Goal: Navigation & Orientation: Find specific page/section

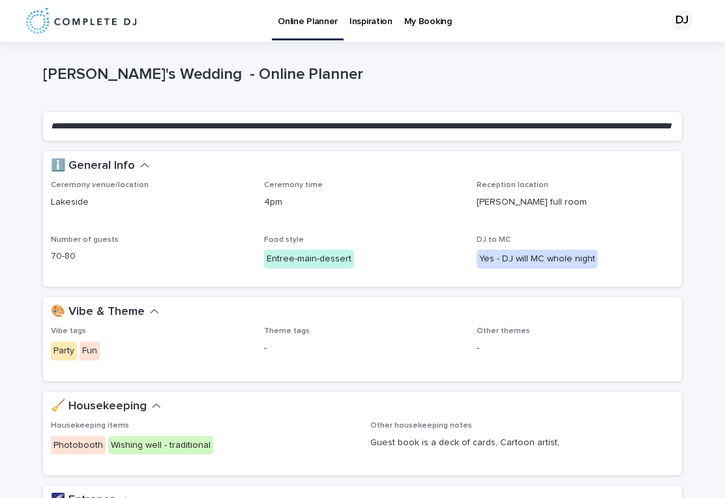
click at [307, 25] on p "Online Planner" at bounding box center [308, 13] width 60 height 27
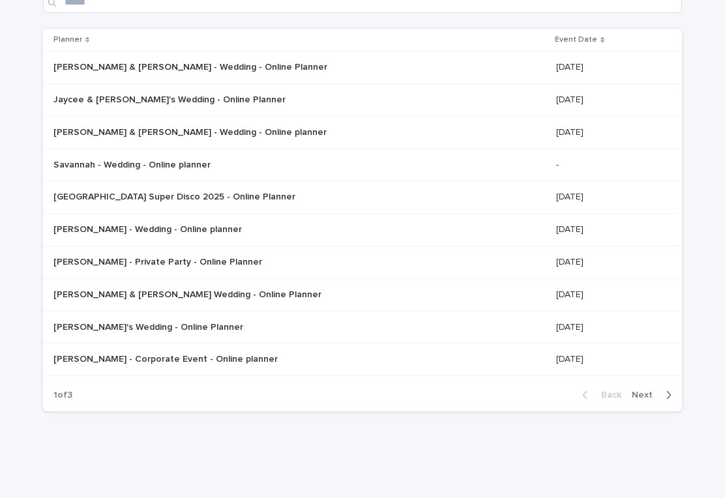
scroll to position [104, 0]
click at [653, 390] on button "Next" at bounding box center [653, 396] width 55 height 12
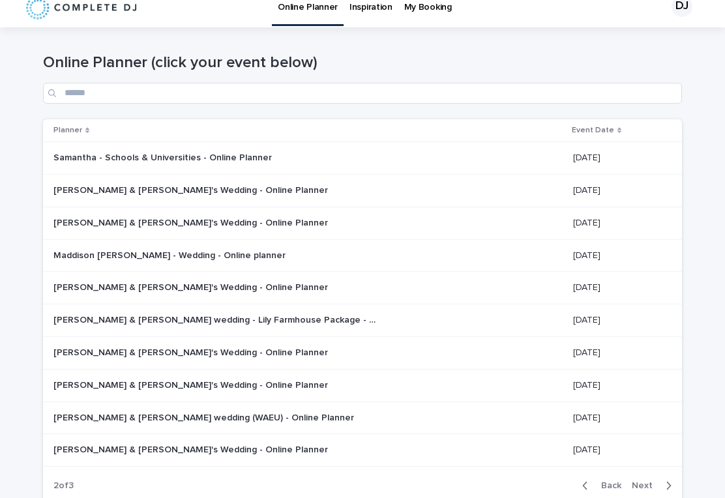
scroll to position [7, 0]
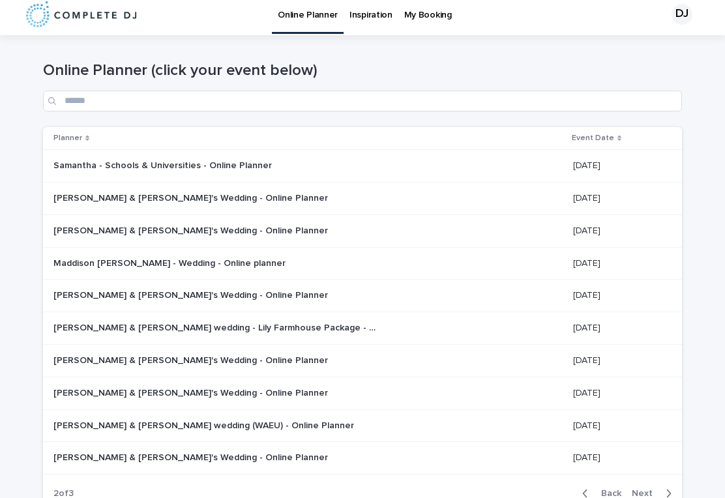
click at [206, 198] on p "[PERSON_NAME] & [PERSON_NAME]'s Wedding - Online Planner" at bounding box center [191, 197] width 277 height 14
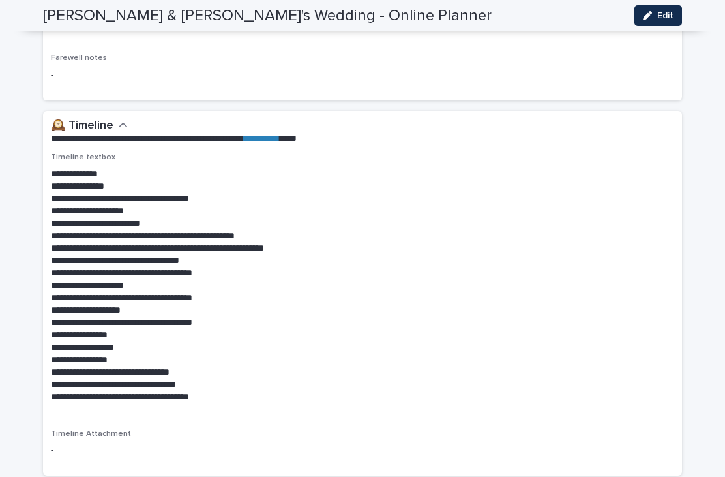
scroll to position [2700, 0]
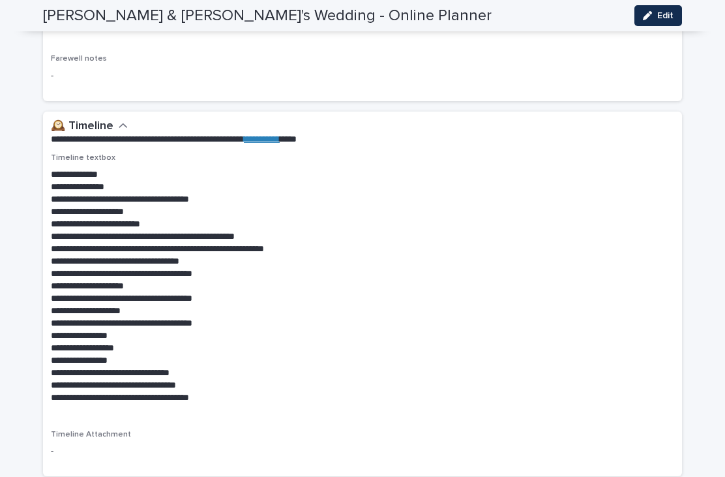
click at [269, 430] on p "Timeline Attachment" at bounding box center [203, 434] width 304 height 9
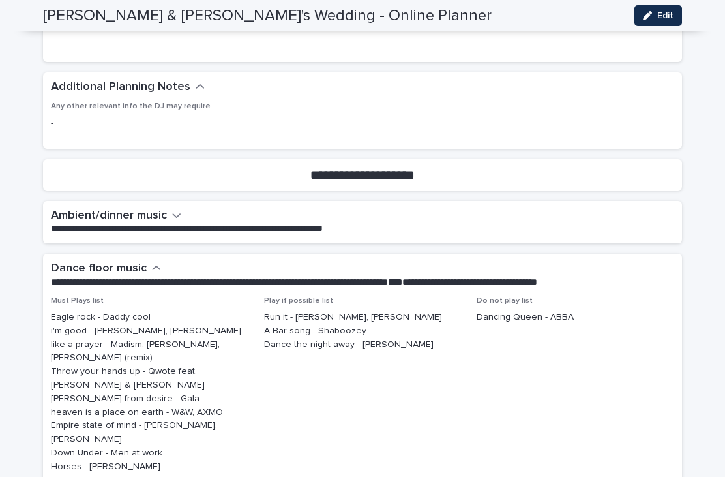
scroll to position [3120, 0]
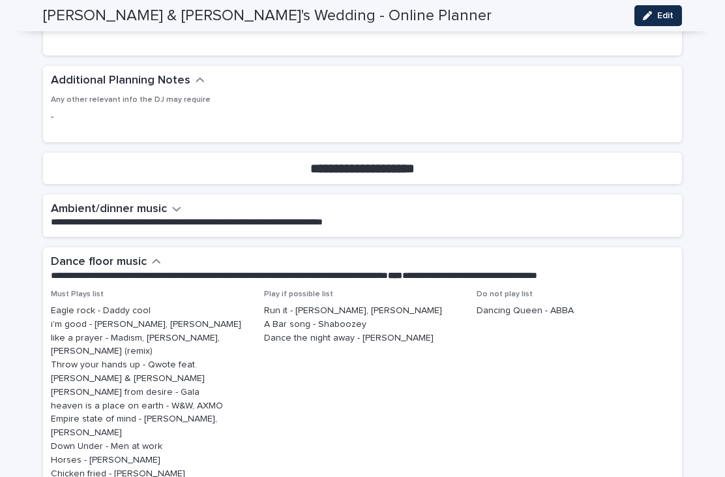
click at [179, 207] on icon "button" at bounding box center [177, 209] width 8 height 5
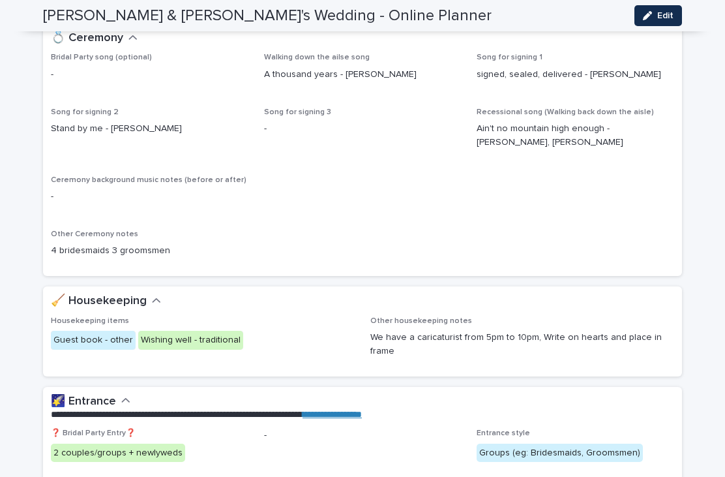
scroll to position [426, 0]
